Goal: Task Accomplishment & Management: Use online tool/utility

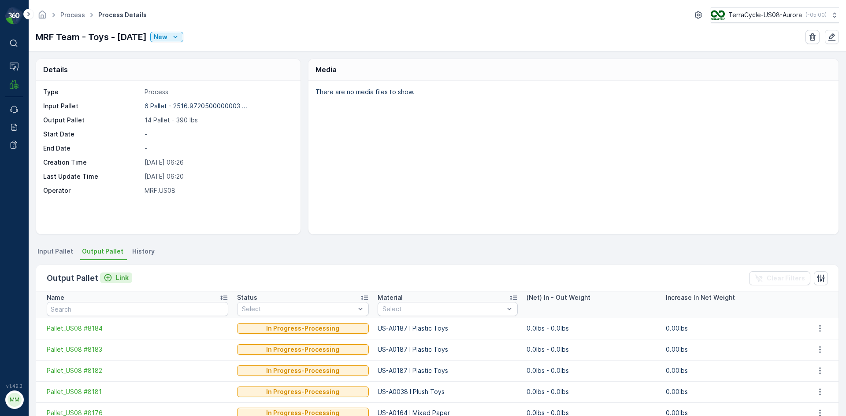
click at [128, 282] on button "Link" at bounding box center [116, 278] width 32 height 11
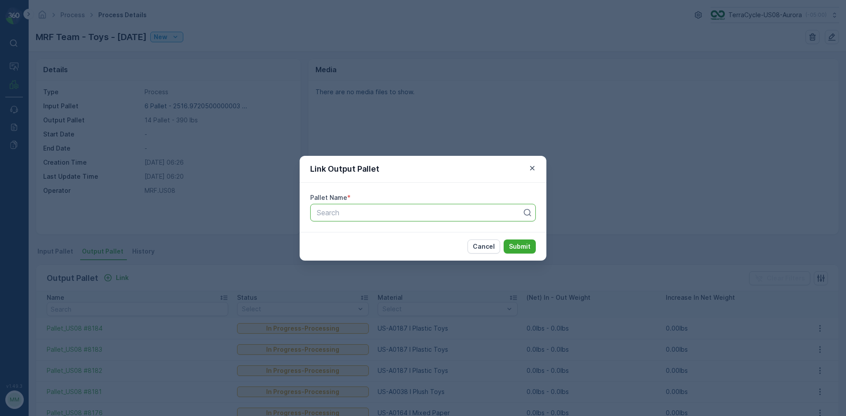
click at [357, 208] on div "Search" at bounding box center [419, 213] width 207 height 11
type input "8185"
click at [504, 240] on button "Submit" at bounding box center [520, 247] width 32 height 14
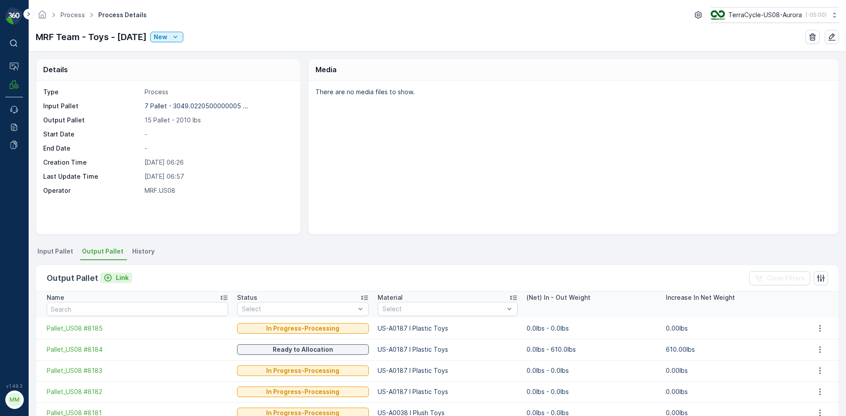
click at [117, 278] on p "Link" at bounding box center [122, 278] width 13 height 9
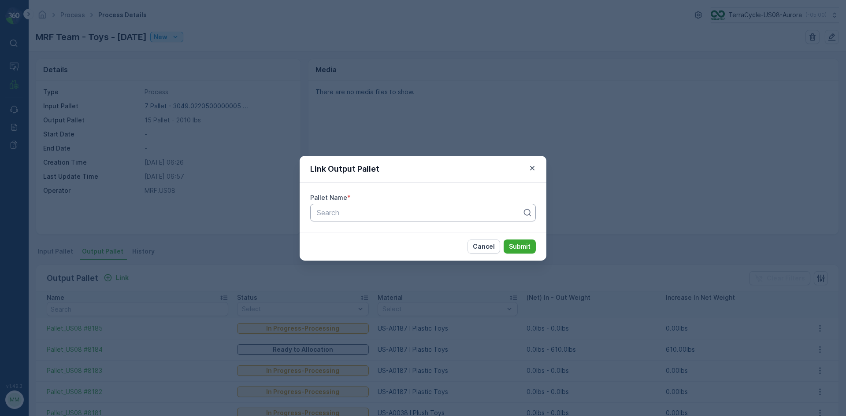
click at [386, 210] on div at bounding box center [419, 213] width 207 height 8
type input "8180"
click at [504, 240] on button "Submit" at bounding box center [520, 247] width 32 height 14
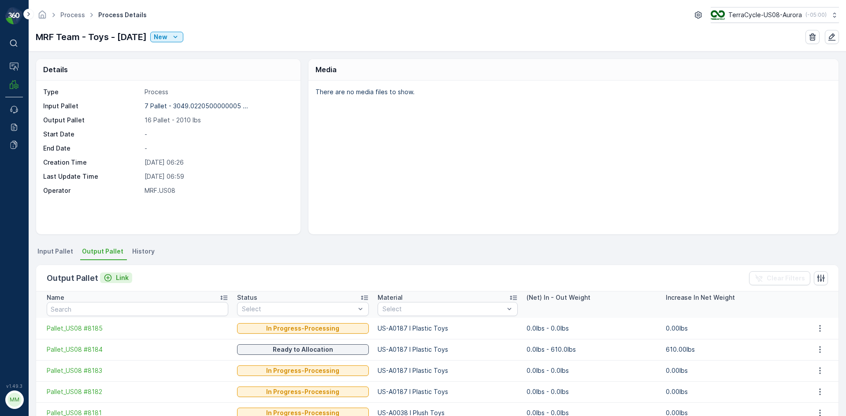
click at [119, 275] on p "Link" at bounding box center [122, 278] width 13 height 9
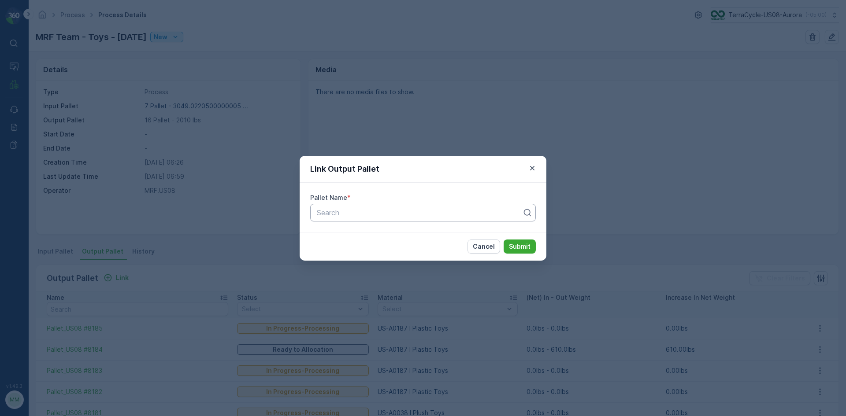
click at [334, 214] on div at bounding box center [419, 213] width 207 height 8
type input "8193"
click at [504, 240] on button "Submit" at bounding box center [520, 247] width 32 height 14
click at [389, 126] on div "Link Output Pallet Pallet Name * Pallet_US08 #8193 Cancel Submit" at bounding box center [423, 208] width 846 height 416
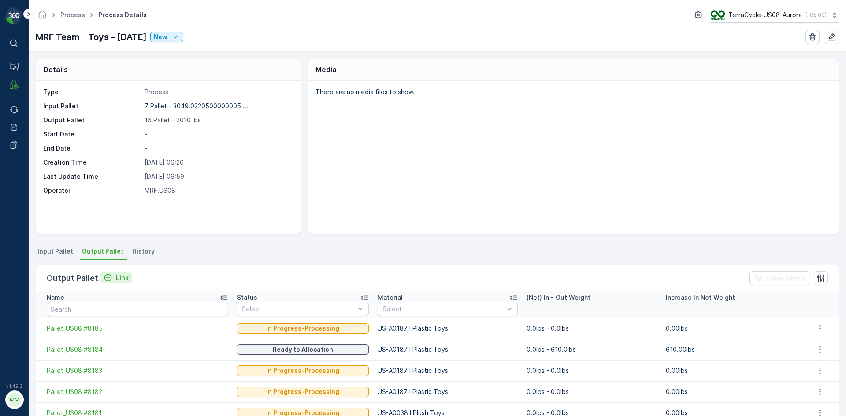
click at [119, 275] on p "Link" at bounding box center [122, 278] width 13 height 9
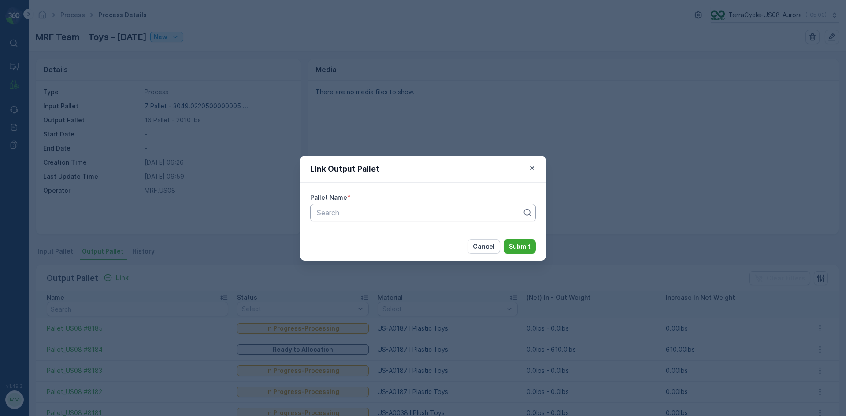
click at [394, 204] on div "Pallet Name * Search" at bounding box center [423, 207] width 247 height 49
click at [394, 206] on div "Search" at bounding box center [423, 213] width 226 height 18
type input "8179"
click at [504, 240] on button "Submit" at bounding box center [520, 247] width 32 height 14
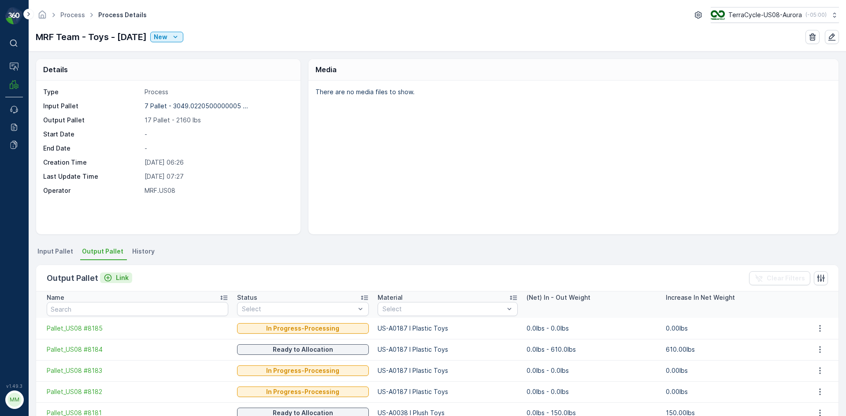
click at [116, 279] on p "Link" at bounding box center [122, 278] width 13 height 9
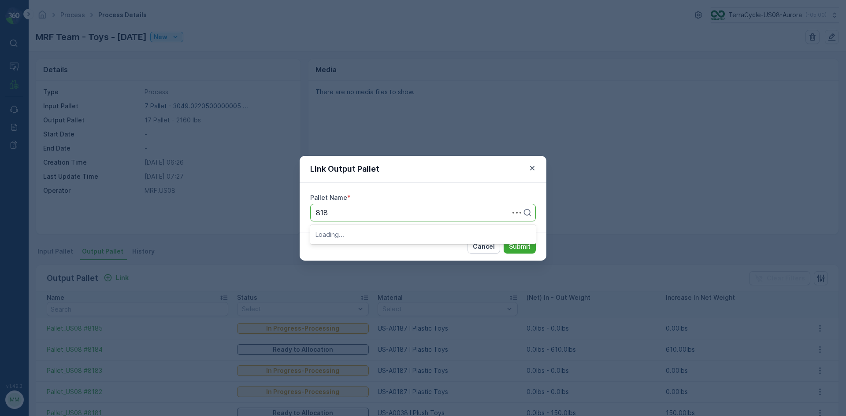
type input "8186"
click at [364, 221] on div "Pallet #18186" at bounding box center [423, 213] width 226 height 18
type input "8186"
click at [529, 248] on p "Submit" at bounding box center [520, 246] width 22 height 9
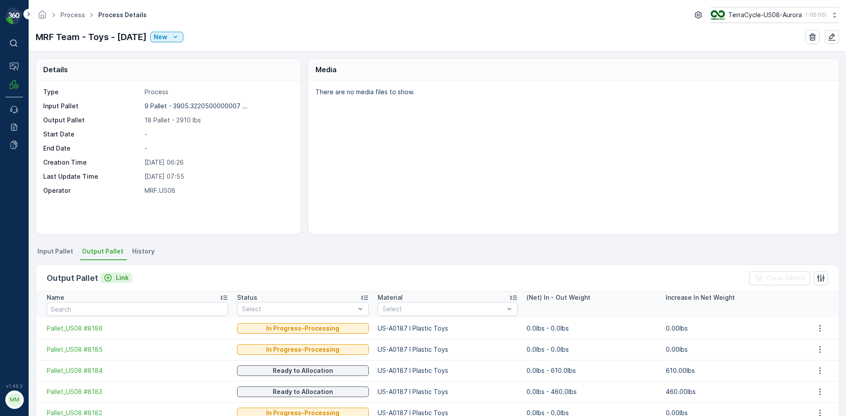
click at [121, 280] on p "Link" at bounding box center [122, 278] width 13 height 9
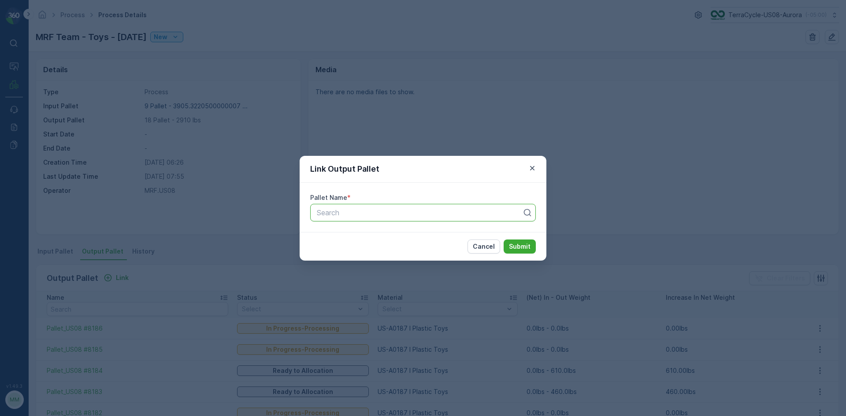
click at [436, 209] on div at bounding box center [419, 213] width 207 height 8
type input "8200"
click at [504, 240] on button "Submit" at bounding box center [520, 247] width 32 height 14
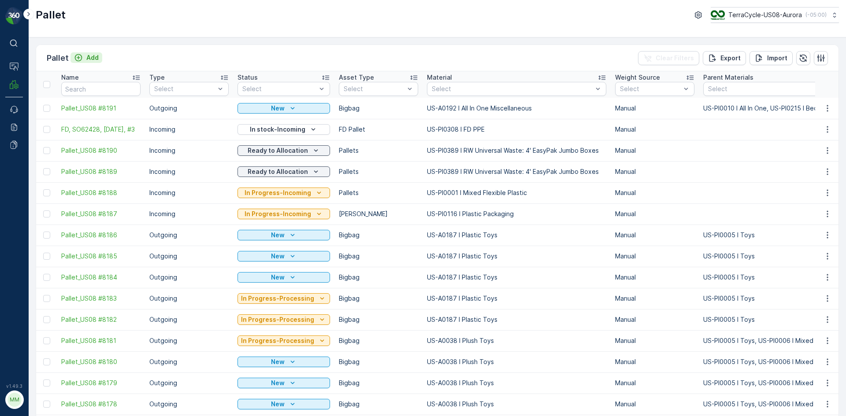
click at [96, 60] on p "Add" at bounding box center [92, 57] width 12 height 9
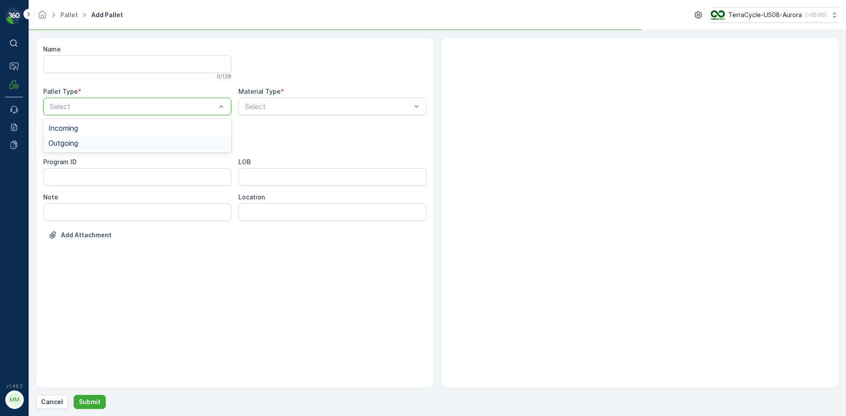
click at [89, 148] on div "Outgoing" at bounding box center [137, 143] width 188 height 15
click at [89, 148] on div "Select" at bounding box center [137, 142] width 188 height 18
drag, startPoint x: 323, startPoint y: 48, endPoint x: 354, endPoint y: 52, distance: 31.6
click at [354, 52] on div at bounding box center [332, 62] width 188 height 35
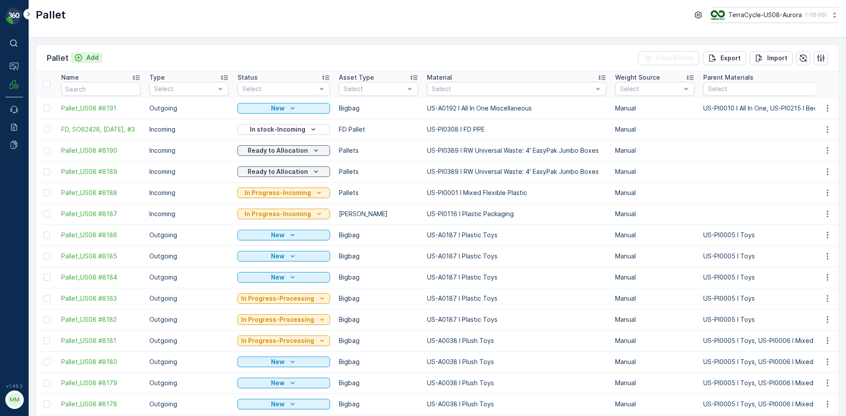
click at [95, 59] on p "Add" at bounding box center [92, 57] width 12 height 9
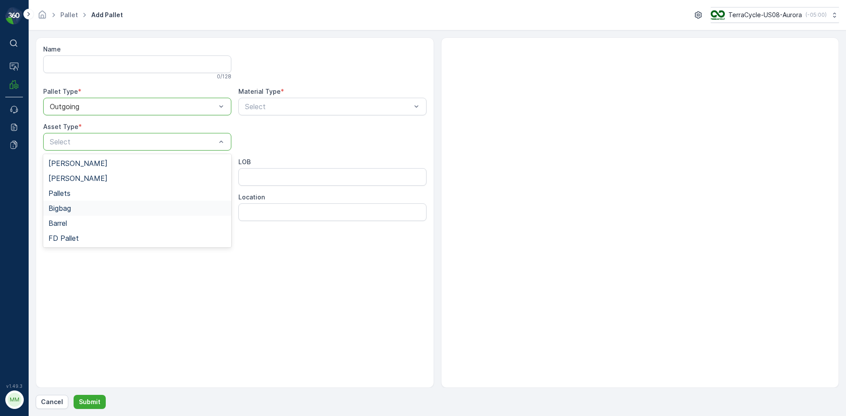
click at [77, 204] on div "Bigbag" at bounding box center [137, 208] width 178 height 8
type input "0002"
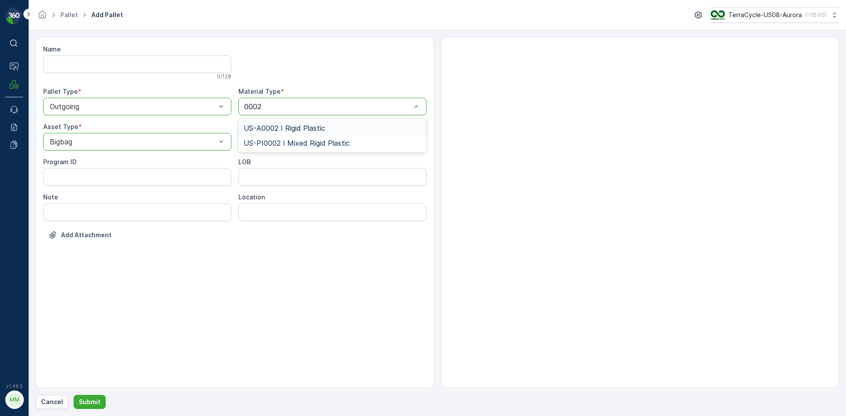
click at [340, 127] on div "US-A0002 I Rigid Plastic" at bounding box center [333, 128] width 178 height 8
click at [85, 401] on p "Submit" at bounding box center [90, 402] width 22 height 9
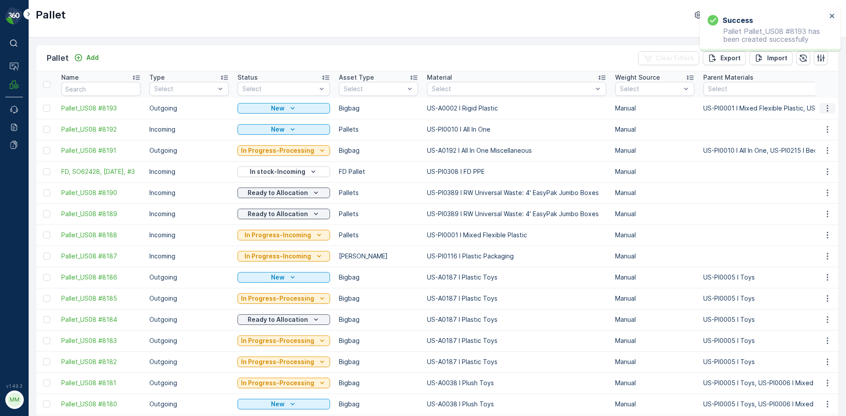
click at [827, 109] on icon "button" at bounding box center [827, 108] width 9 height 9
click at [821, 171] on div "Print QR" at bounding box center [817, 171] width 58 height 12
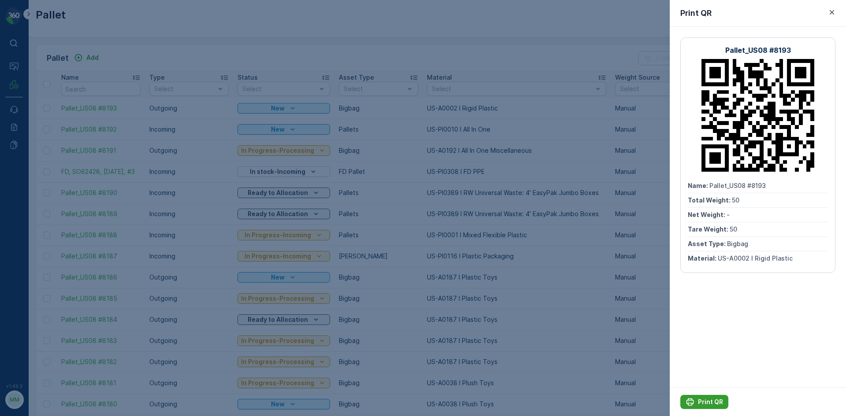
click at [706, 400] on p "Print QR" at bounding box center [710, 402] width 25 height 9
click at [524, 52] on div at bounding box center [423, 208] width 846 height 416
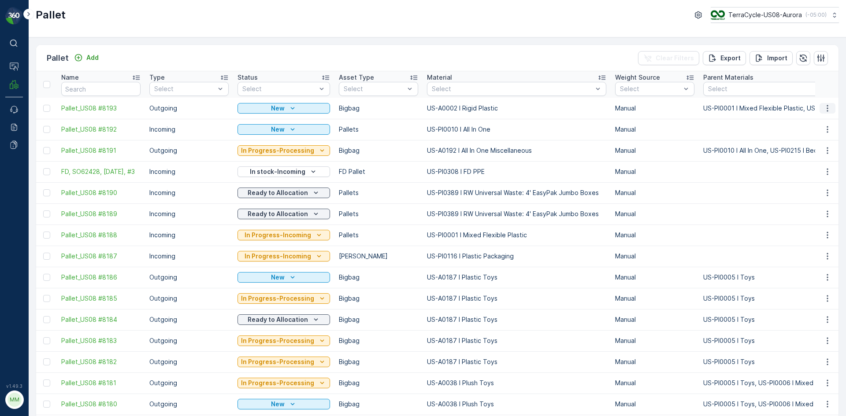
click at [823, 106] on icon "button" at bounding box center [827, 108] width 9 height 9
click at [807, 171] on span "Print QR" at bounding box center [803, 171] width 24 height 9
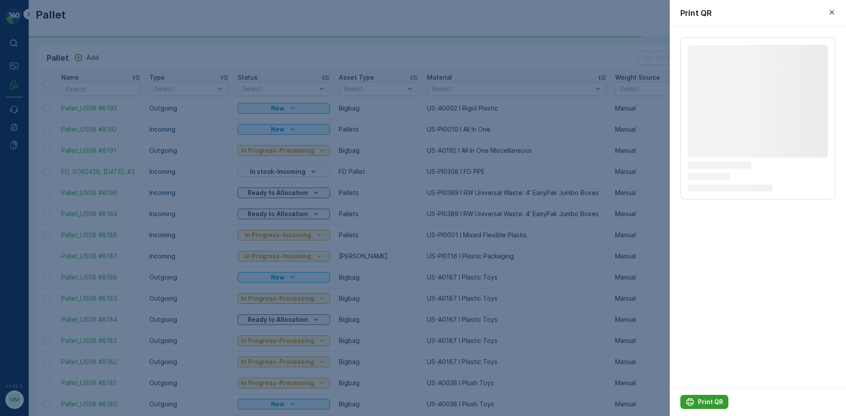
click at [700, 402] on p "Print QR" at bounding box center [710, 402] width 25 height 9
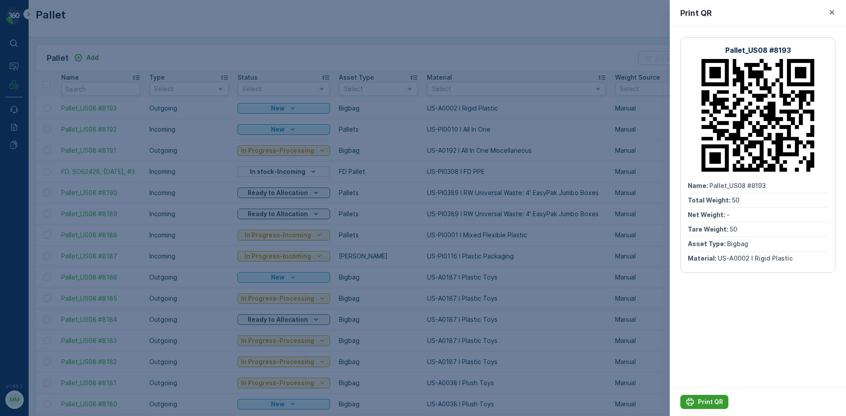
click at [700, 401] on p "Print QR" at bounding box center [710, 402] width 25 height 9
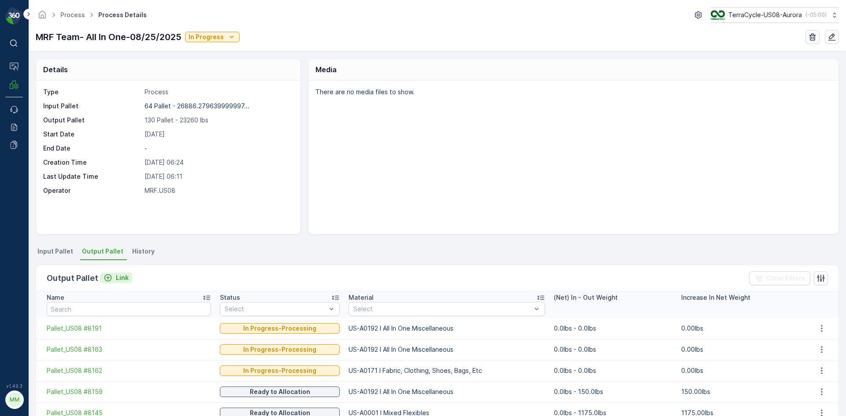
click at [116, 274] on p "Link" at bounding box center [122, 278] width 13 height 9
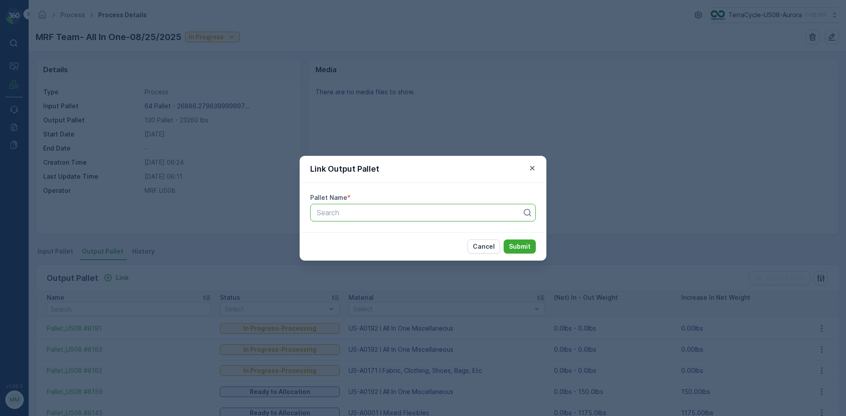
click at [371, 221] on div "Search" at bounding box center [423, 213] width 226 height 18
type input "8193"
click at [504, 240] on button "Submit" at bounding box center [520, 247] width 32 height 14
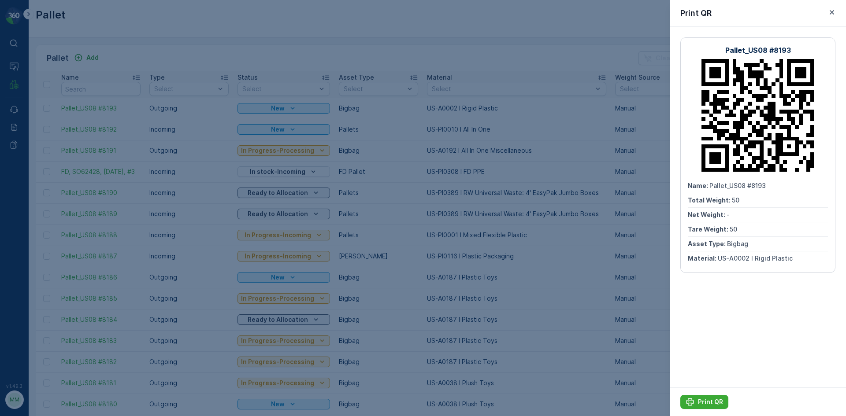
click at [192, 34] on div at bounding box center [423, 208] width 846 height 416
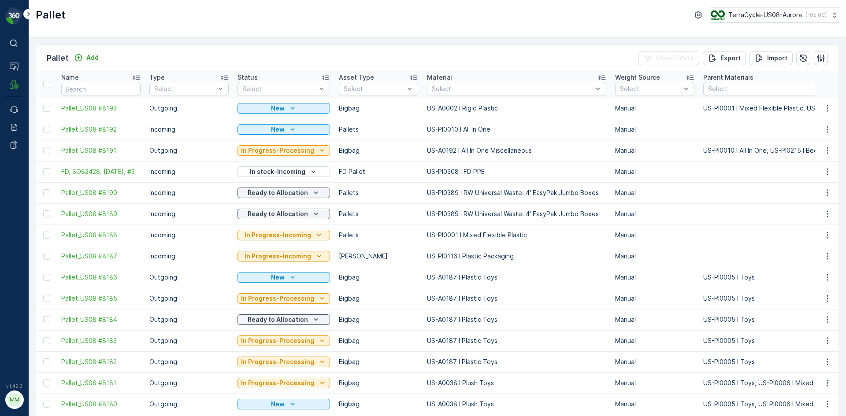
click at [77, 50] on div "Pallet Add Clear Filters Export Import" at bounding box center [437, 58] width 802 height 26
click at [83, 57] on div "Add" at bounding box center [86, 57] width 25 height 9
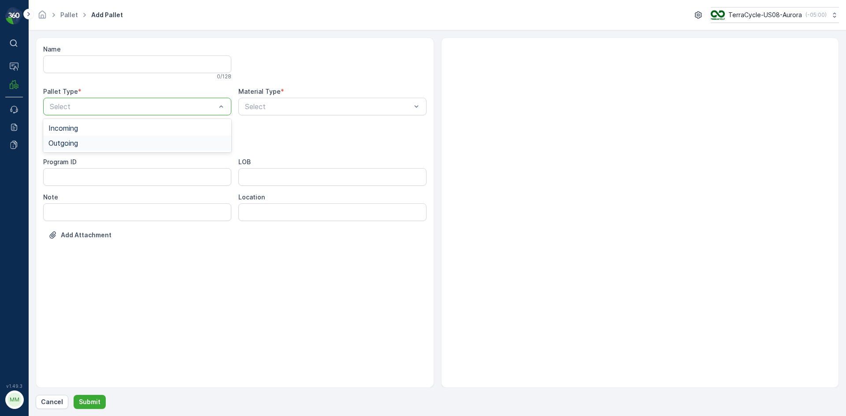
click at [108, 141] on div "Outgoing" at bounding box center [137, 143] width 178 height 8
click at [120, 210] on div "Bigbag" at bounding box center [137, 208] width 178 height 8
type input "0187"
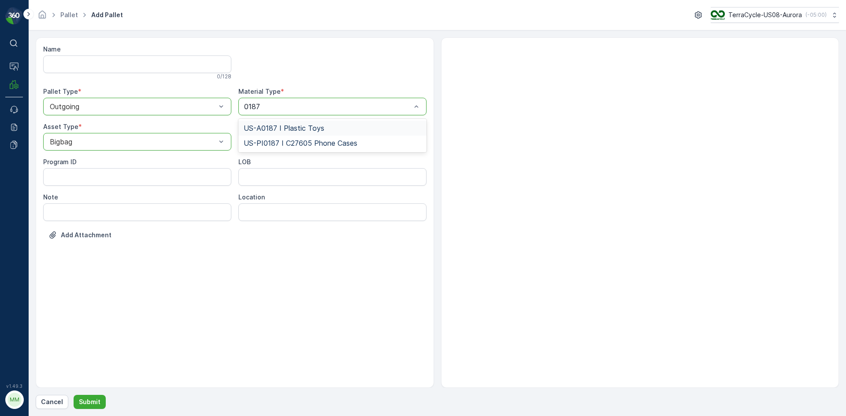
click at [322, 129] on span "US-A0187 I Plastic Toys" at bounding box center [284, 128] width 81 height 8
click at [94, 403] on p "Submit" at bounding box center [90, 402] width 22 height 9
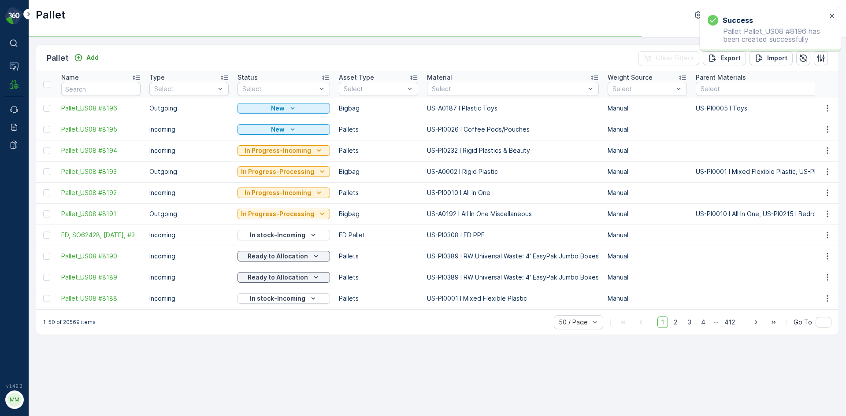
click at [95, 51] on div "Pallet Add Clear Filters Export Import" at bounding box center [437, 58] width 802 height 26
click at [93, 53] on p "Add" at bounding box center [92, 57] width 12 height 9
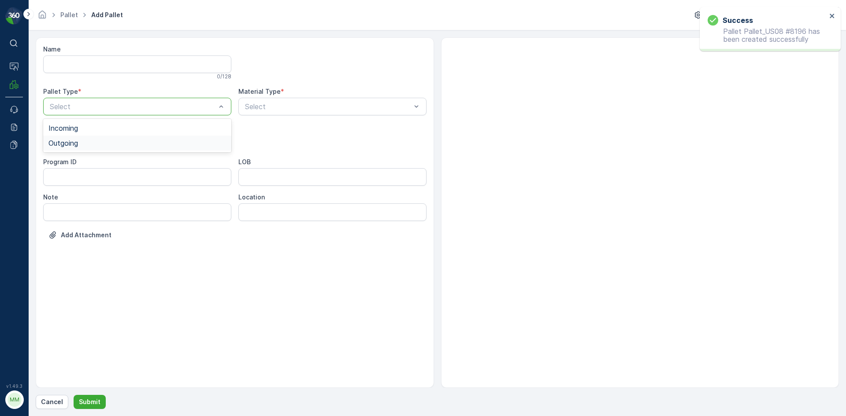
click at [100, 140] on div "Outgoing" at bounding box center [137, 143] width 178 height 8
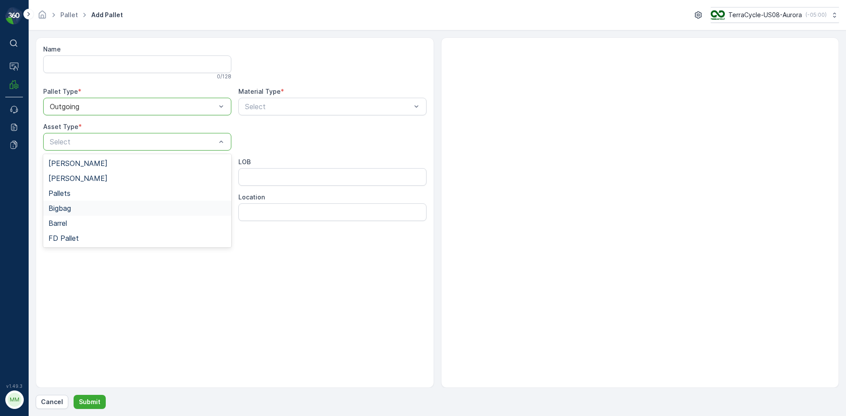
drag, startPoint x: 89, startPoint y: 213, endPoint x: 94, endPoint y: 211, distance: 4.7
click at [89, 212] on div "Bigbag" at bounding box center [137, 208] width 188 height 15
click at [307, 114] on div "Select" at bounding box center [332, 107] width 188 height 18
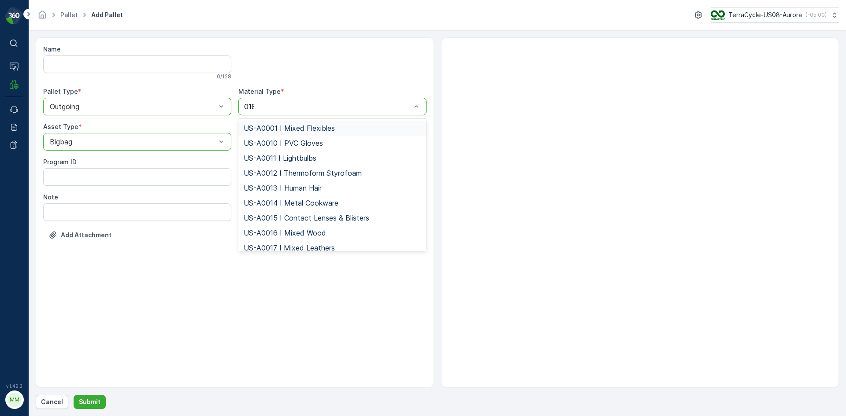
type input "0187"
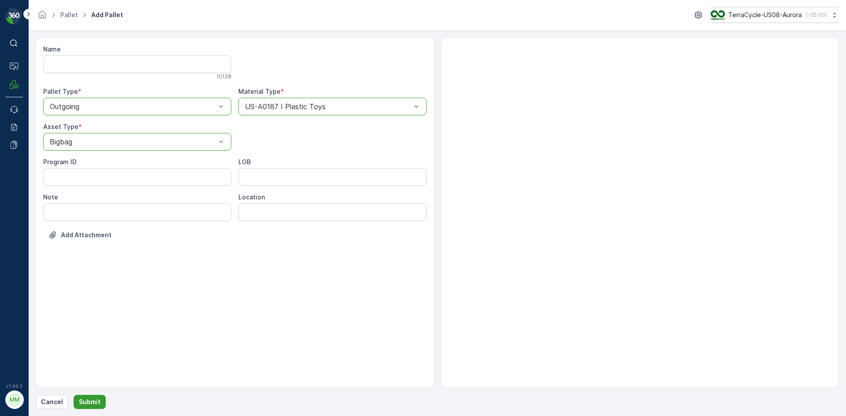
drag, startPoint x: 93, startPoint y: 391, endPoint x: 92, endPoint y: 397, distance: 6.3
click at [93, 393] on div "Name 0 / 128 Pallet Type * option Outgoing, selected. Outgoing Material Type * …" at bounding box center [437, 223] width 803 height 372
click at [92, 397] on button "Submit" at bounding box center [90, 402] width 32 height 14
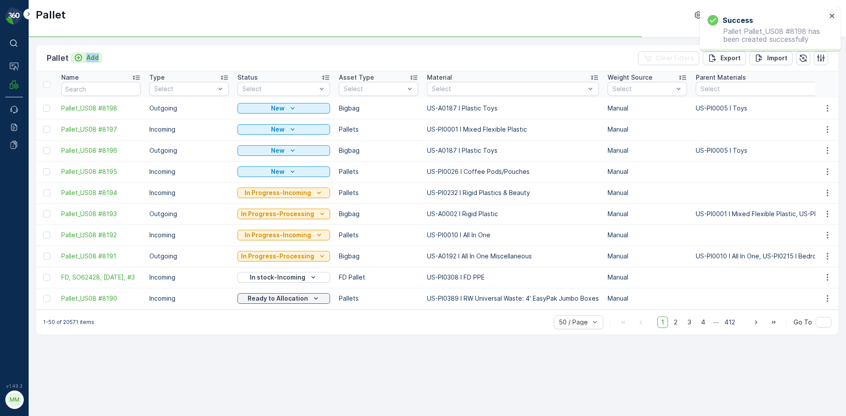
click at [85, 63] on div "Add" at bounding box center [87, 57] width 32 height 11
click at [84, 62] on button "Add" at bounding box center [87, 57] width 32 height 11
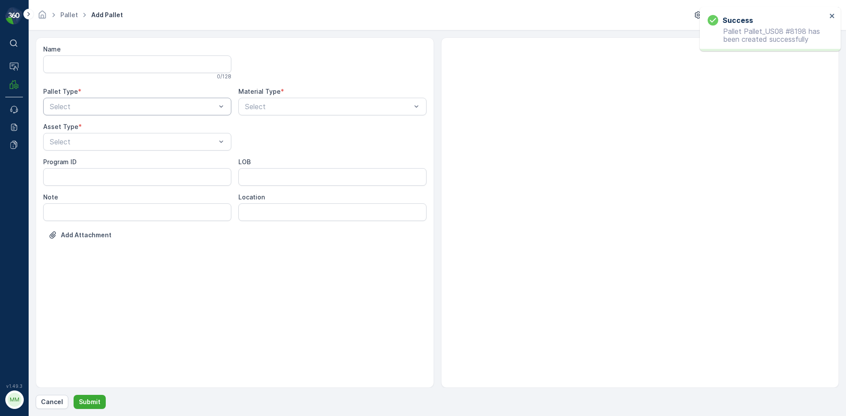
click at [99, 98] on div "Select" at bounding box center [137, 107] width 188 height 18
click at [94, 145] on div "Outgoing" at bounding box center [137, 143] width 178 height 8
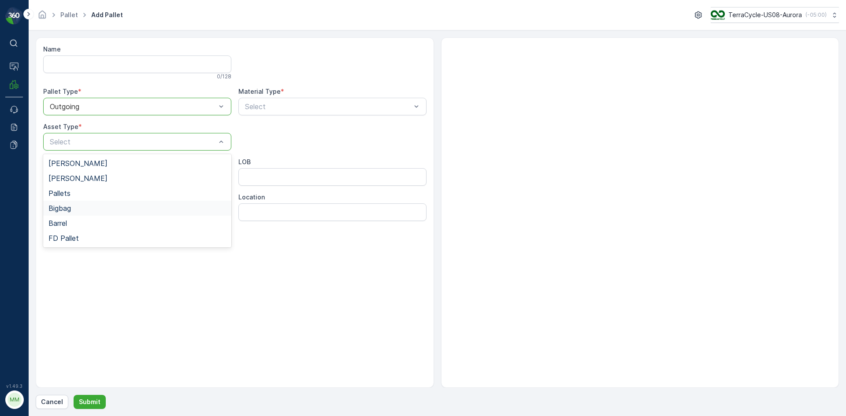
click at [84, 213] on div "Bigbag" at bounding box center [137, 208] width 188 height 15
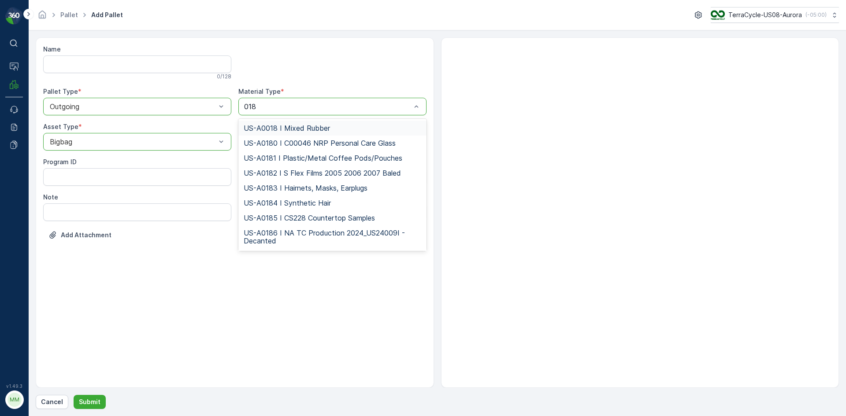
type input "0187"
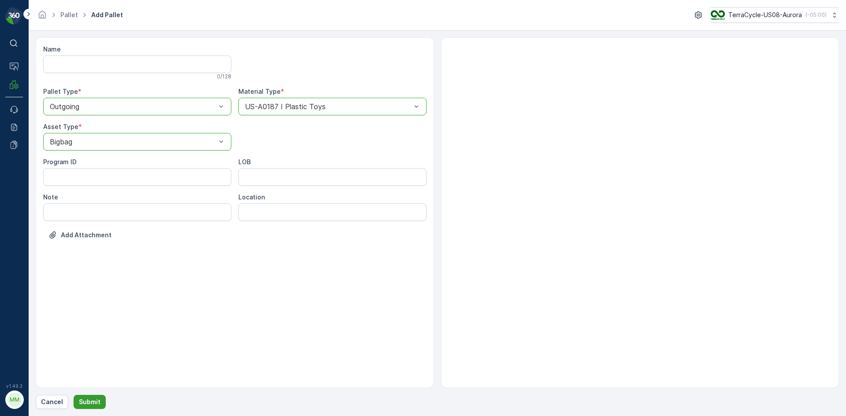
click at [90, 404] on p "Submit" at bounding box center [90, 402] width 22 height 9
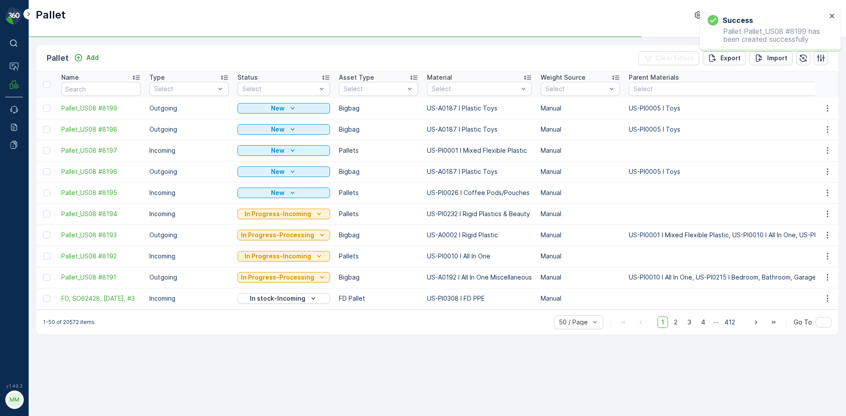
click at [85, 50] on div "Pallet Add Clear Filters Export Import" at bounding box center [437, 58] width 802 height 26
click at [88, 57] on p "Add" at bounding box center [92, 57] width 12 height 9
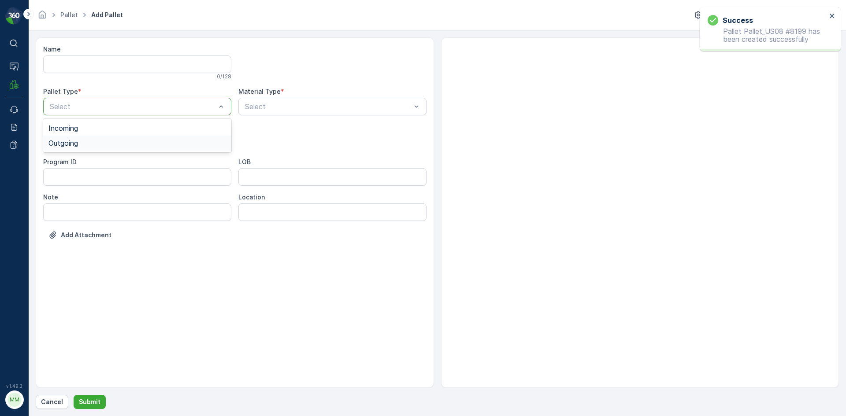
click at [83, 142] on div "Outgoing" at bounding box center [137, 143] width 178 height 8
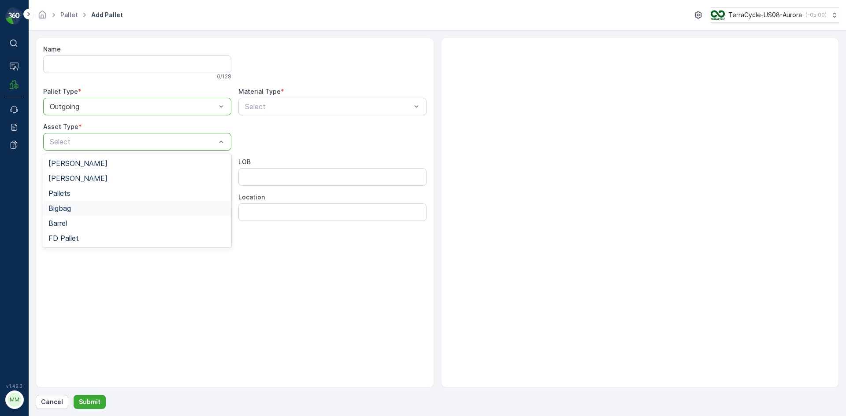
click at [68, 212] on span "Bigbag" at bounding box center [59, 208] width 22 height 8
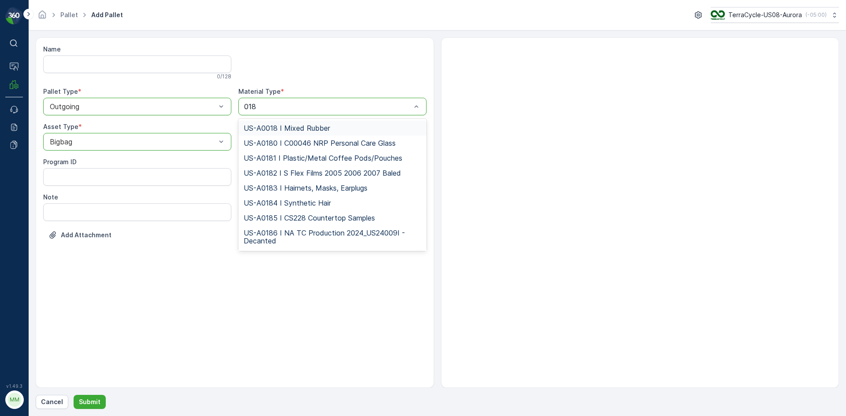
type input "0187"
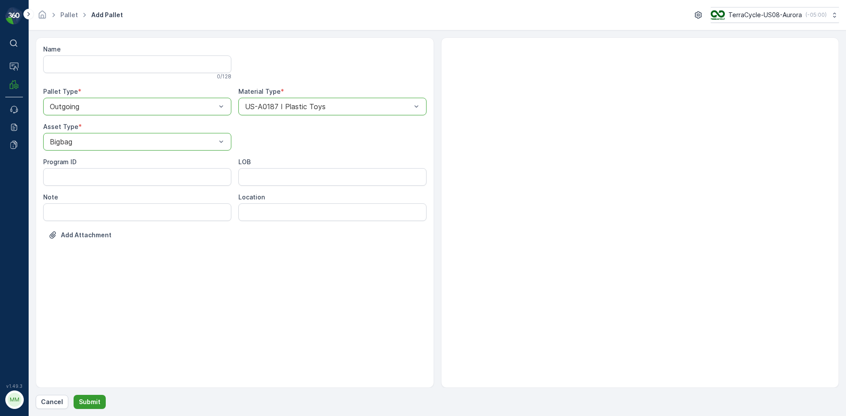
click at [93, 405] on p "Submit" at bounding box center [90, 402] width 22 height 9
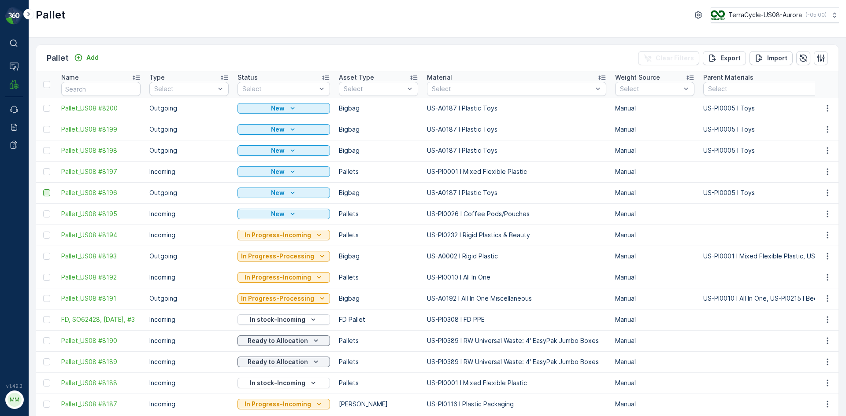
click at [48, 193] on div at bounding box center [46, 192] width 7 height 7
click at [43, 189] on input "checkbox" at bounding box center [43, 189] width 0 height 0
click at [46, 149] on div at bounding box center [46, 150] width 7 height 7
click at [43, 147] on input "checkbox" at bounding box center [43, 147] width 0 height 0
click at [48, 127] on div at bounding box center [46, 129] width 7 height 7
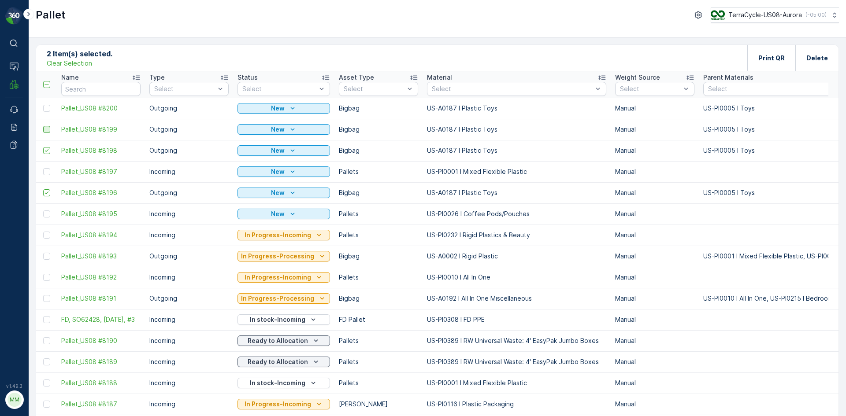
click at [43, 126] on input "checkbox" at bounding box center [43, 126] width 0 height 0
click at [49, 108] on div at bounding box center [46, 108] width 7 height 7
click at [43, 105] on input "checkbox" at bounding box center [43, 105] width 0 height 0
click at [769, 52] on div "Print QR" at bounding box center [771, 58] width 26 height 26
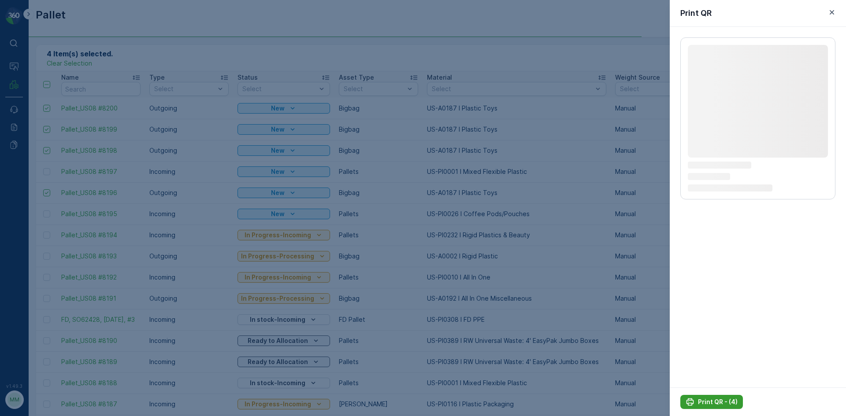
click at [723, 402] on p "Print QR - (4)" at bounding box center [718, 402] width 40 height 9
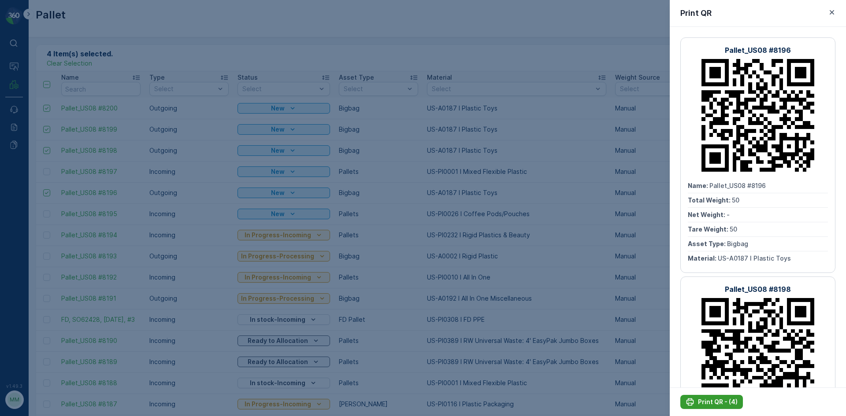
click at [724, 403] on p "Print QR - (4)" at bounding box center [718, 402] width 40 height 9
click at [423, 25] on div at bounding box center [423, 208] width 846 height 416
